Goal: Information Seeking & Learning: Learn about a topic

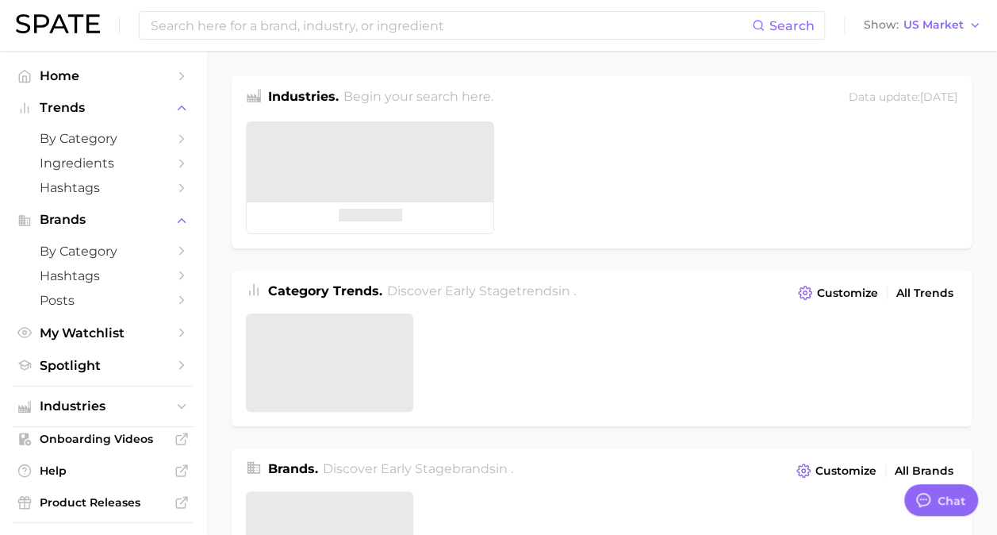
type textarea "x"
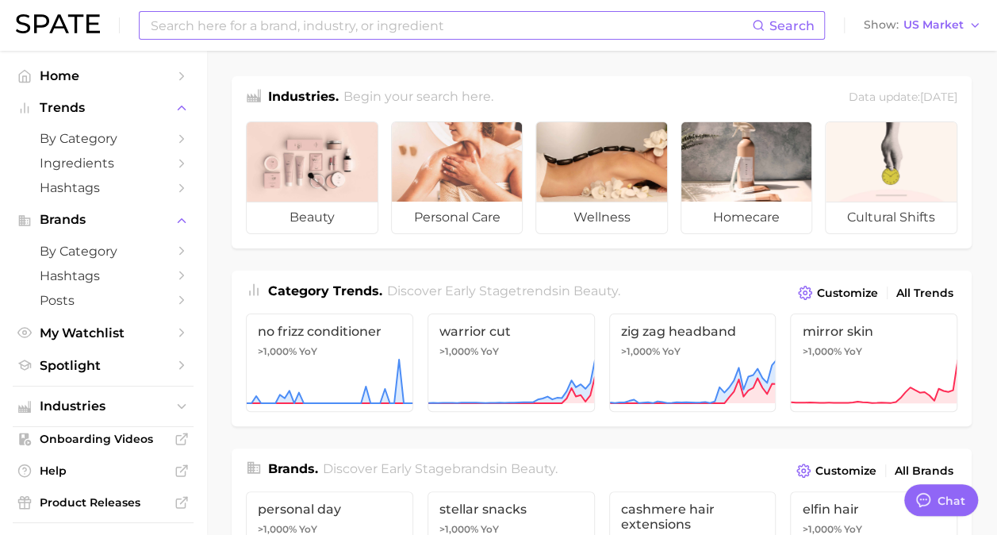
click at [186, 22] on input at bounding box center [450, 25] width 603 height 27
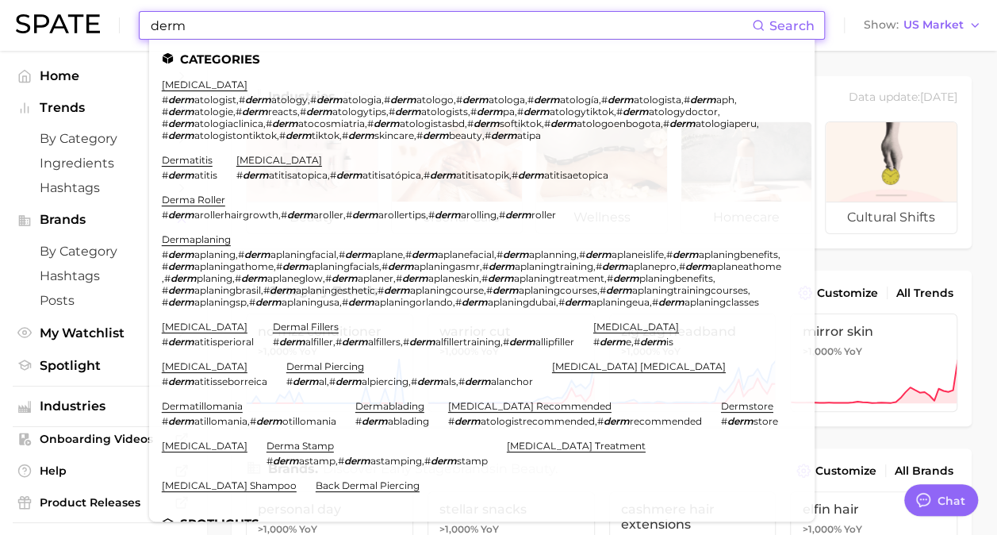
type input "derm"
click at [194, 92] on li "[MEDICAL_DATA] # derm atologist , # derm atology , # derm atologia , # derm ato…" at bounding box center [472, 110] width 621 height 63
click at [194, 86] on link "[MEDICAL_DATA]" at bounding box center [205, 85] width 86 height 12
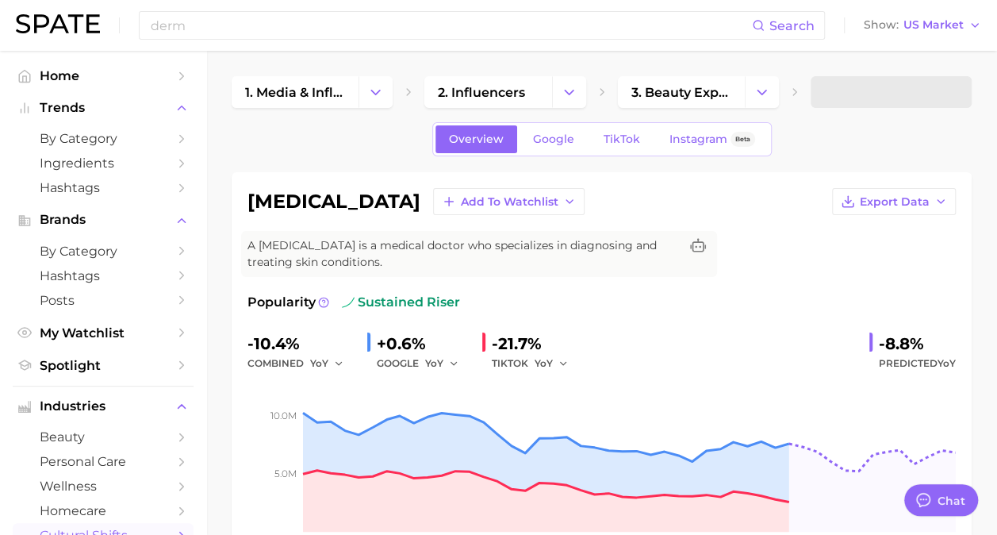
type textarea "x"
click at [335, 30] on input "derm" at bounding box center [450, 25] width 603 height 27
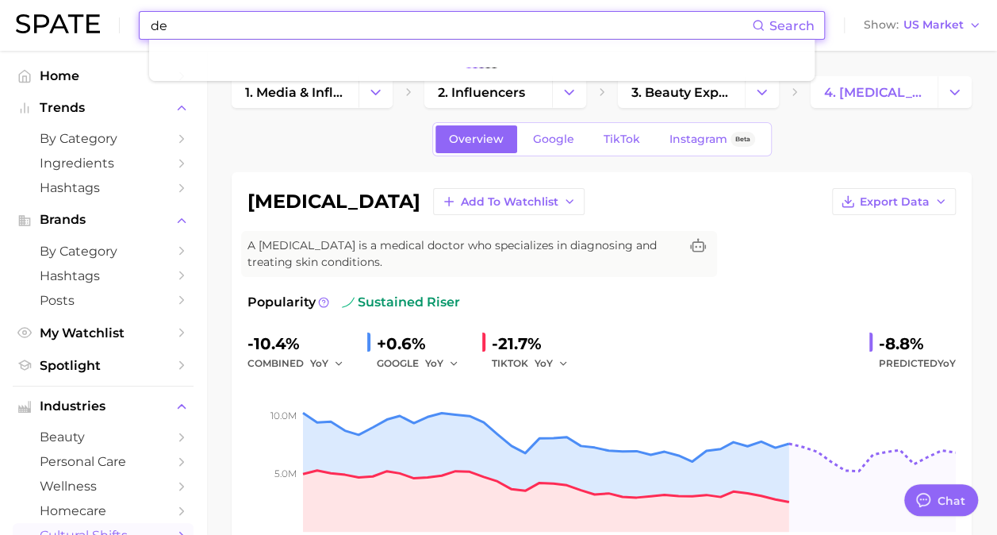
type input "d"
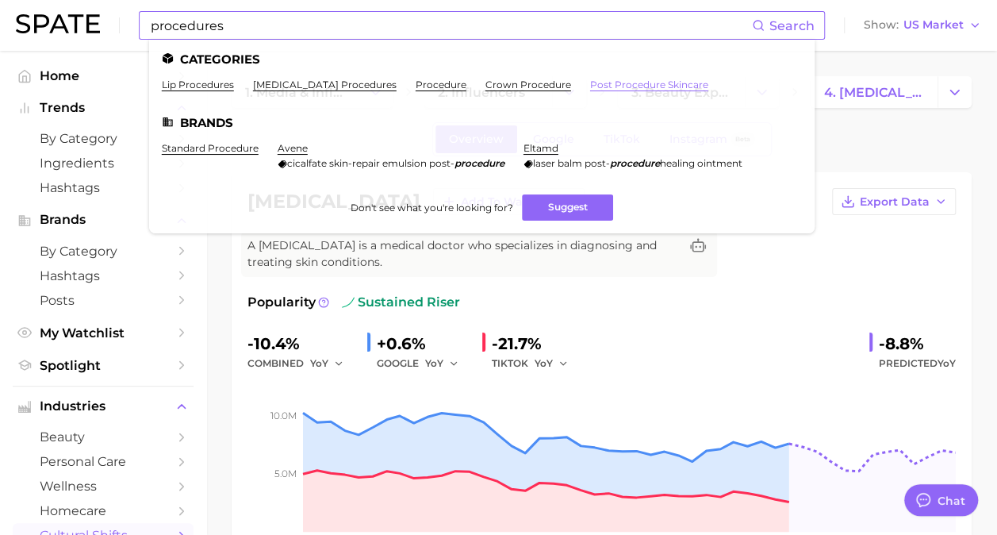
click at [677, 87] on link "post procedure skincare" at bounding box center [649, 85] width 118 height 12
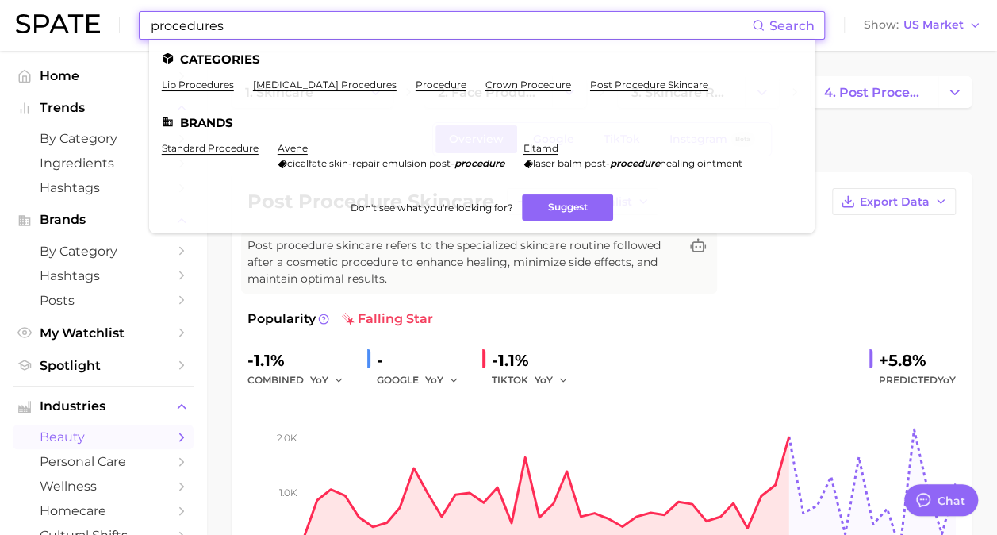
click at [284, 28] on input "procedures" at bounding box center [450, 25] width 603 height 27
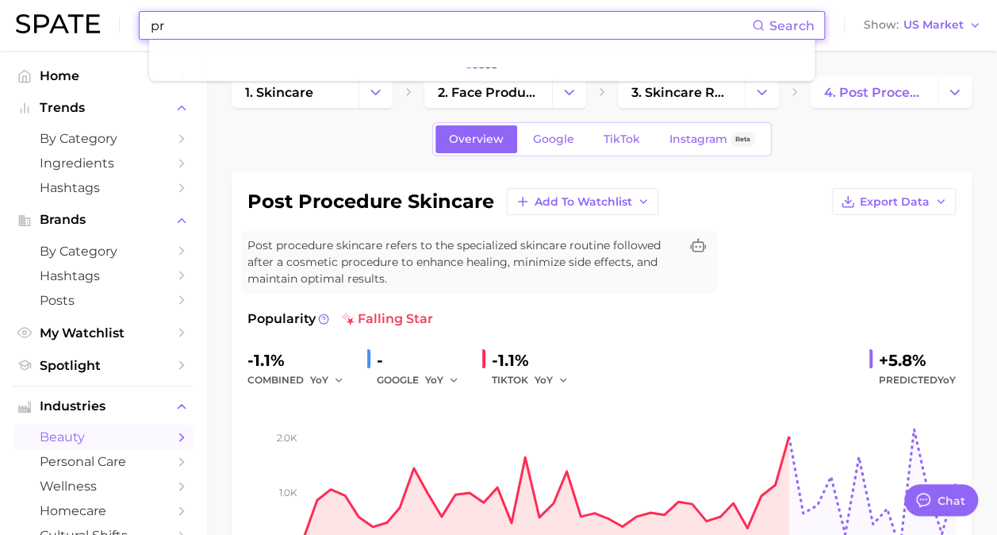
type input "p"
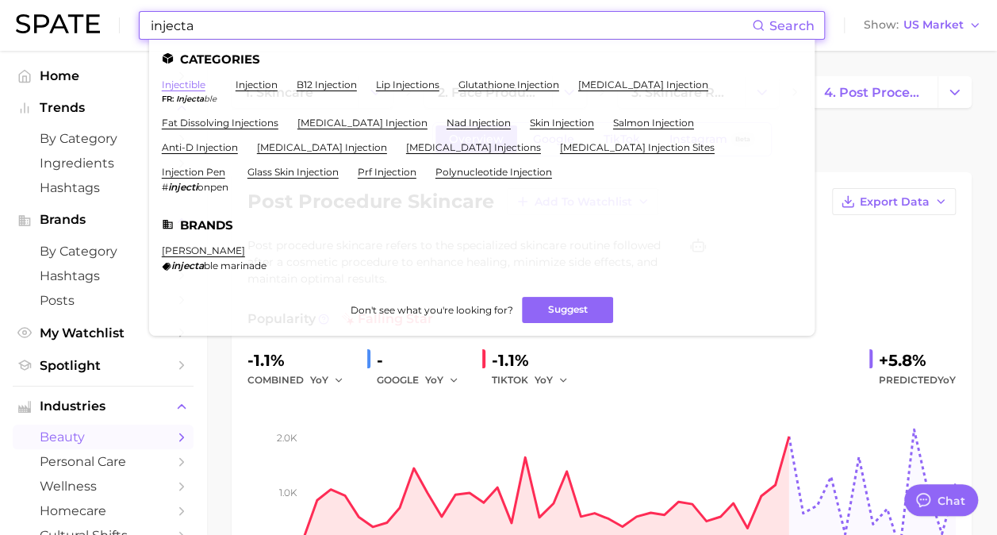
click at [187, 85] on link "injectible" at bounding box center [184, 85] width 44 height 12
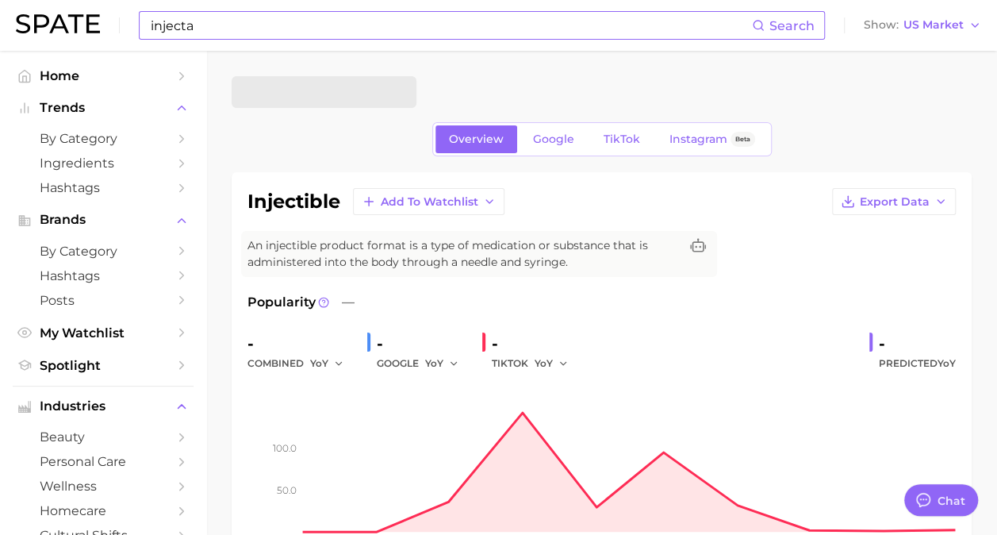
click at [263, 31] on input "injecta" at bounding box center [450, 25] width 603 height 27
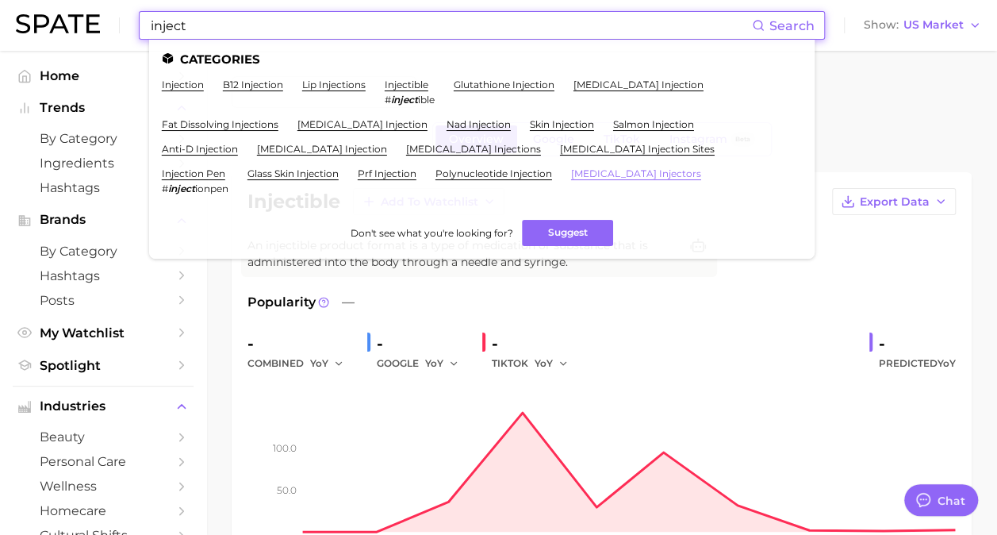
type input "inject"
click at [571, 179] on link "[MEDICAL_DATA] injectors" at bounding box center [636, 173] width 130 height 12
